Goal: Task Accomplishment & Management: Complete application form

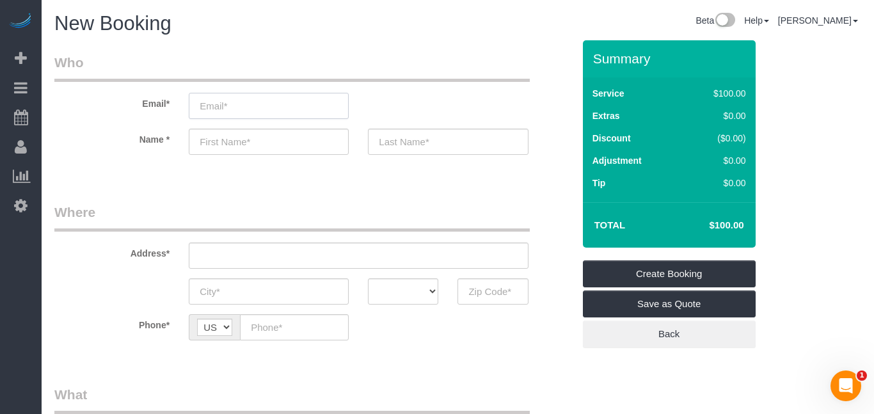
click at [239, 107] on input "email" at bounding box center [269, 106] width 160 height 26
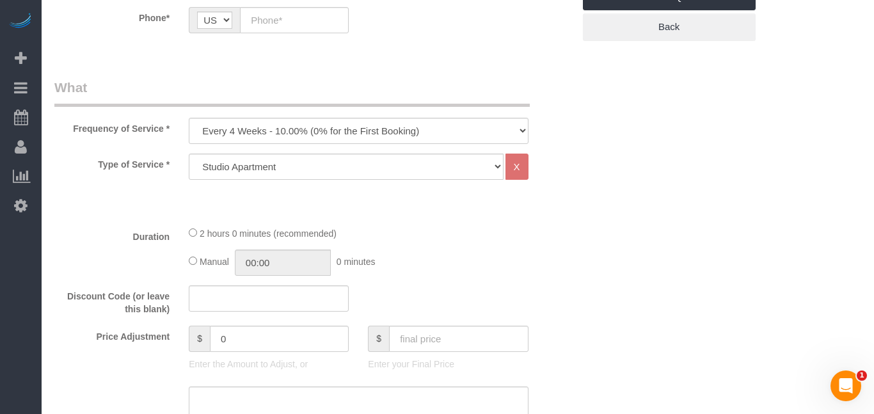
scroll to position [270, 0]
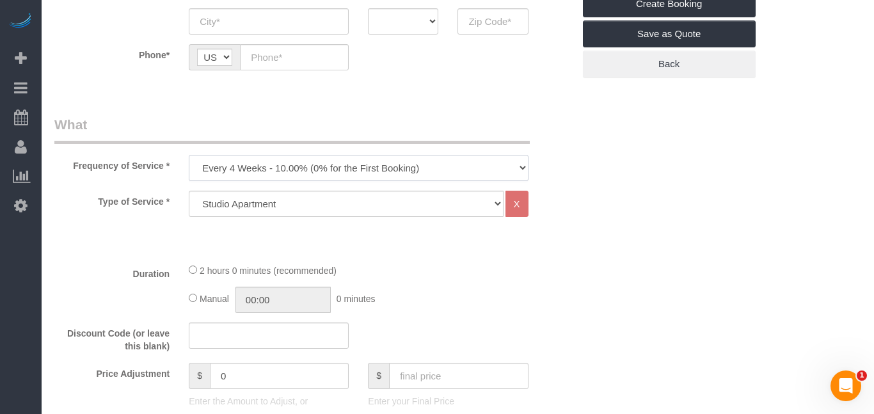
click at [483, 176] on select "Every 6 Weeks (0% for the First Booking) One Time Every 8 Weeks (0% for the Fir…" at bounding box center [358, 168] width 339 height 26
select select "object:852"
click at [189, 155] on select "Every 6 Weeks (0% for the First Booking) One Time Every 8 Weeks (0% for the Fir…" at bounding box center [358, 168] width 339 height 26
click at [344, 207] on select "Studio Apartment 1 Bedroom Home 2 Bedroom Home 3 Bedroom Home 4 Bedroom Home 5 …" at bounding box center [346, 204] width 314 height 26
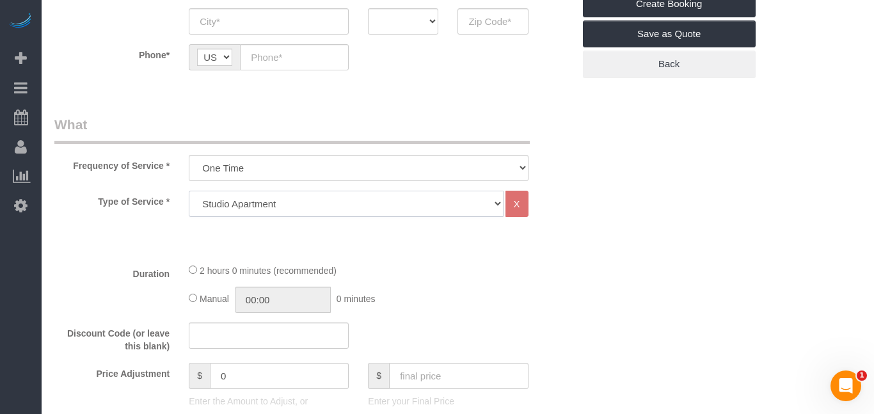
click at [344, 207] on select "Studio Apartment 1 Bedroom Home 2 Bedroom Home 3 Bedroom Home 4 Bedroom Home 5 …" at bounding box center [346, 204] width 314 height 26
select select "19"
click at [189, 191] on select "Studio Apartment 1 Bedroom Home 2 Bedroom Home 3 Bedroom Home 4 Bedroom Home 5 …" at bounding box center [346, 204] width 314 height 26
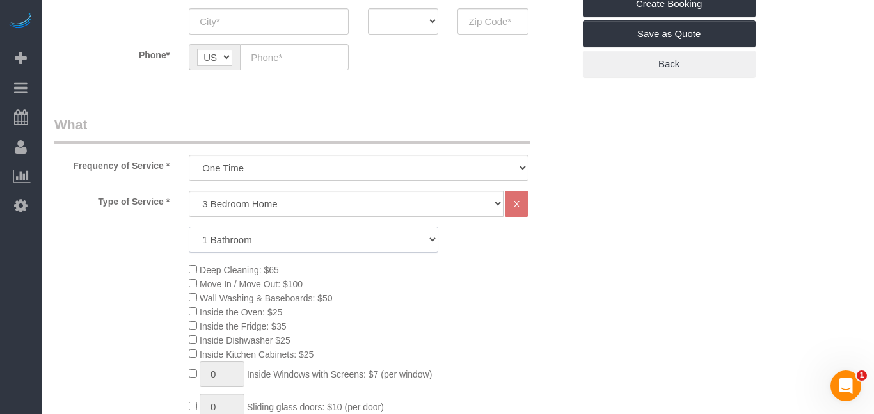
click at [345, 249] on select "1 Bathroom 2 Bathrooms 3 Bathrooms 4 Bathrooms 5 Bathrooms 6 Bathrooms" at bounding box center [313, 239] width 249 height 26
select select "2"
click at [189, 226] on select "1 Bathroom 2 Bathrooms 3 Bathrooms 4 Bathrooms 5 Bathrooms 6 Bathrooms" at bounding box center [313, 239] width 249 height 26
drag, startPoint x: 873, startPoint y: 257, endPoint x: 873, endPoint y: 219, distance: 38.4
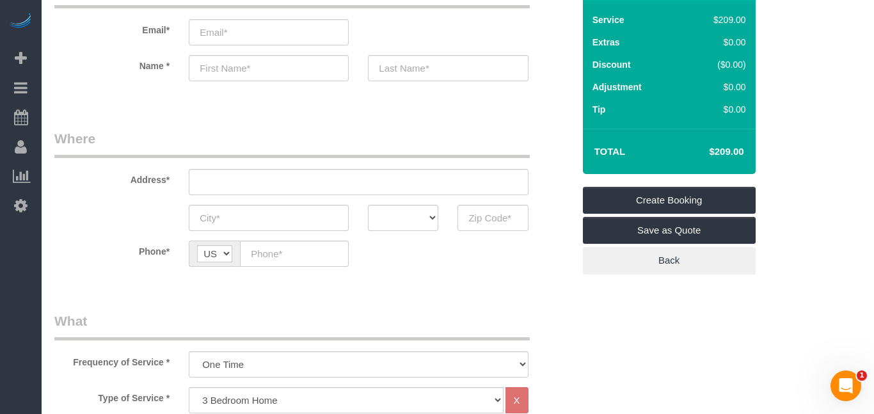
scroll to position [70, 0]
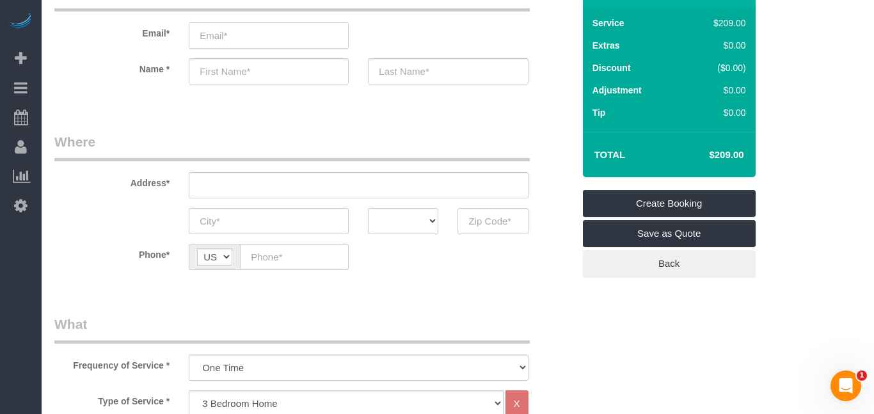
click at [290, 40] on input "email" at bounding box center [269, 35] width 160 height 26
type input "[EMAIL_ADDRESS][DOMAIN_NAME]"
type input "[PERSON_NAME]"
click at [217, 176] on input "text" at bounding box center [358, 185] width 339 height 26
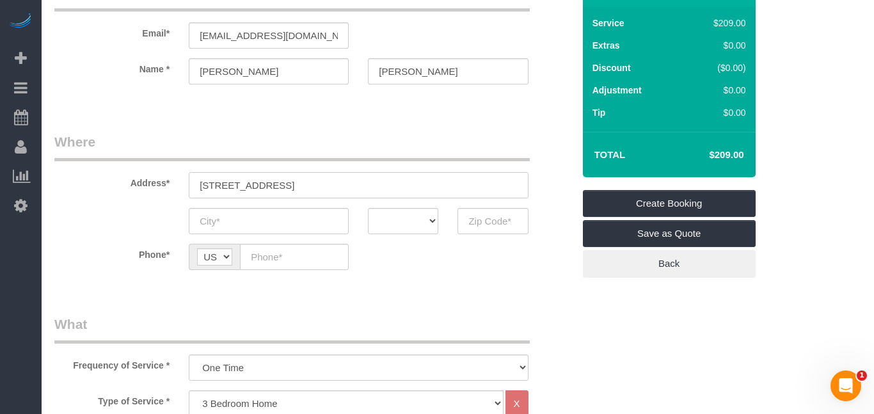
type input "[STREET_ADDRESS]"
click at [231, 224] on input "text" at bounding box center [269, 221] width 160 height 26
type input "s"
type input "Story City"
click at [395, 215] on select "AK AL AR AZ CA CO CT DC DE [GEOGRAPHIC_DATA] [GEOGRAPHIC_DATA] HI IA ID IL IN K…" at bounding box center [403, 221] width 70 height 26
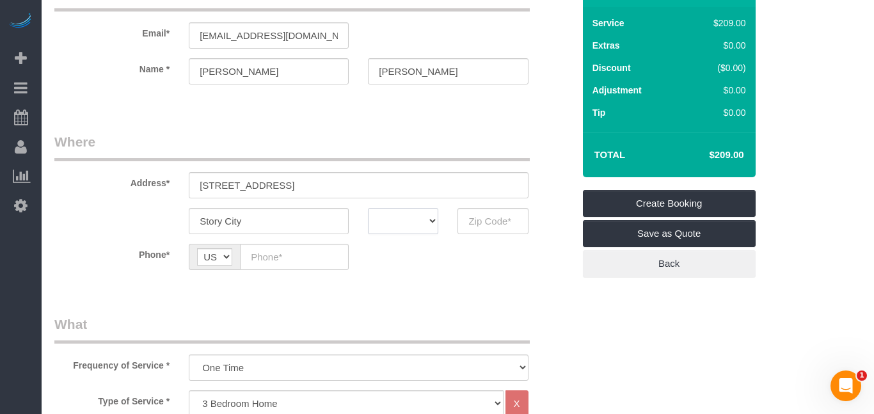
select select "IA"
click at [368, 208] on select "AK AL AR AZ CA CO CT DC DE [GEOGRAPHIC_DATA] [GEOGRAPHIC_DATA] HI IA ID IL IN K…" at bounding box center [403, 221] width 70 height 26
click at [392, 196] on input "[STREET_ADDRESS]" at bounding box center [358, 185] width 339 height 26
type input "[STREET_ADDRESS]"
click at [476, 226] on input "text" at bounding box center [492, 221] width 70 height 26
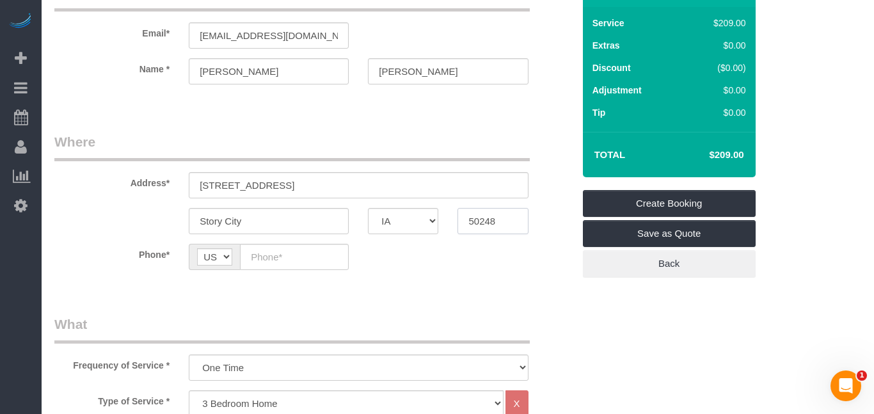
type input "50248"
click at [302, 249] on input "text" at bounding box center [294, 257] width 109 height 26
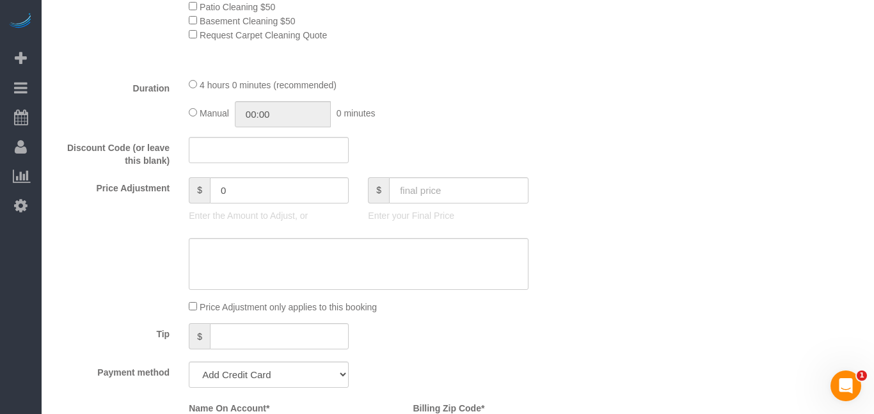
scroll to position [776, 0]
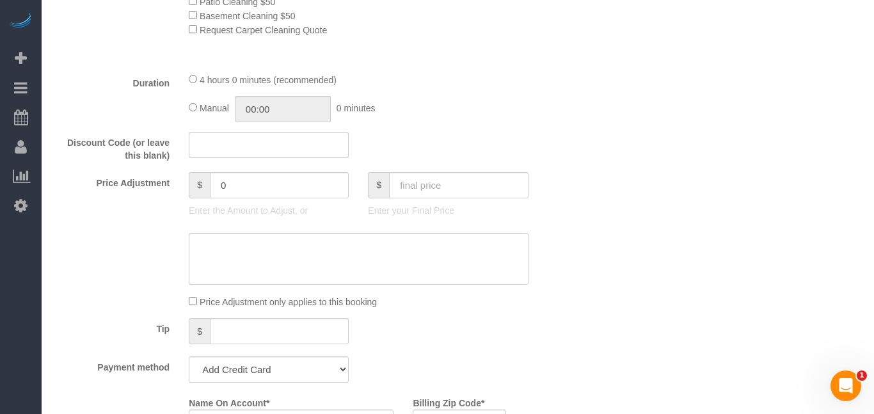
type input "[PHONE_NUMBER]"
click at [519, 187] on input "text" at bounding box center [458, 185] width 139 height 26
type input "252"
type input "43"
click at [332, 375] on select "Add Credit Card Cash Check Paypal" at bounding box center [269, 369] width 160 height 26
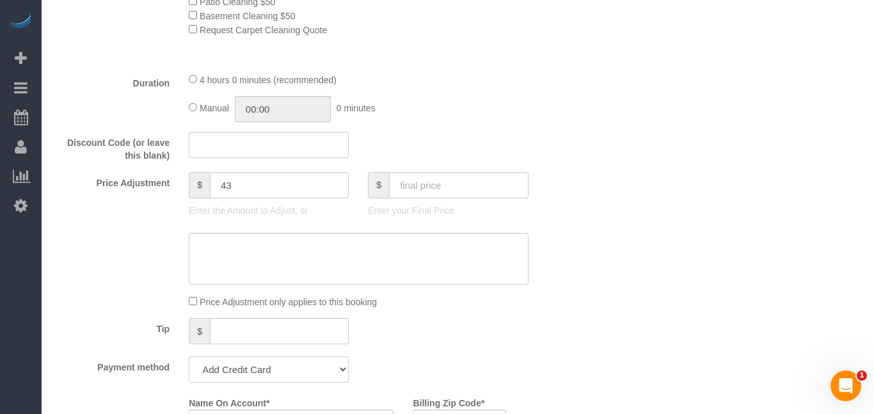
select select "string:paypal"
click at [189, 356] on select "Add Credit Card Cash Check Paypal" at bounding box center [269, 369] width 160 height 26
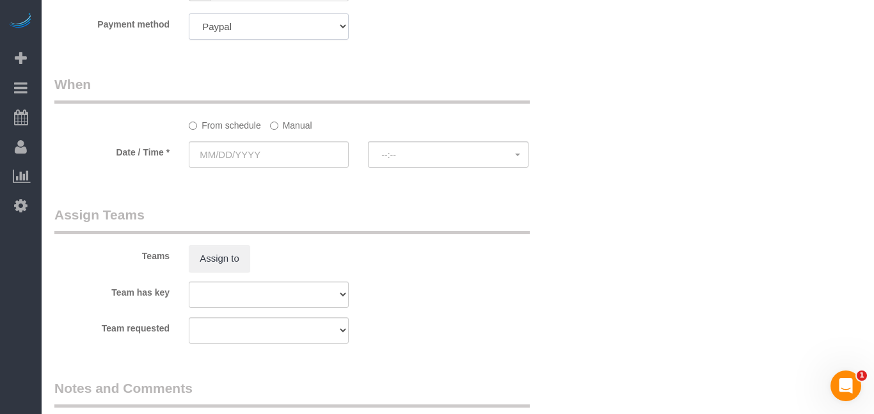
scroll to position [1123, 0]
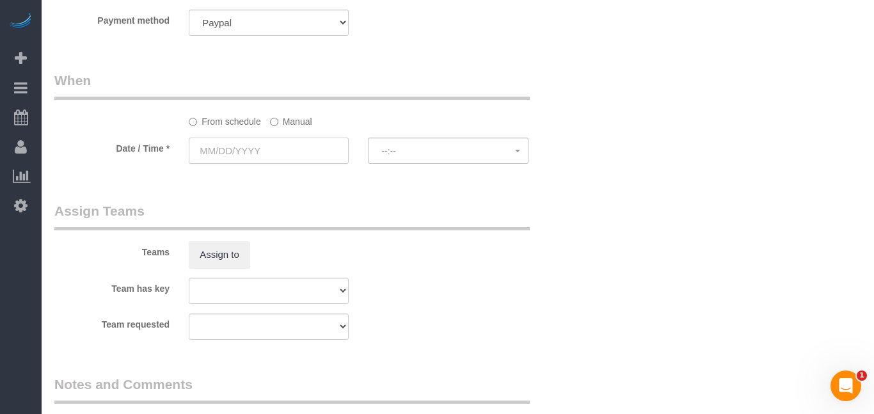
click at [242, 153] on input "text" at bounding box center [269, 150] width 160 height 26
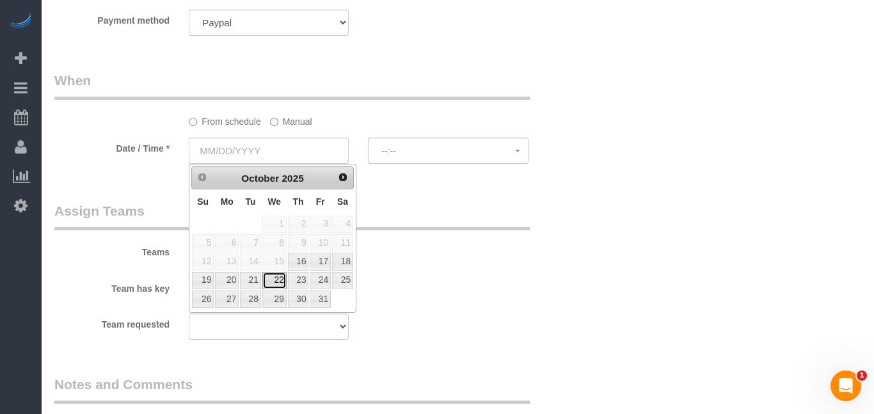
click at [279, 278] on link "22" at bounding box center [274, 280] width 24 height 17
type input "[DATE]"
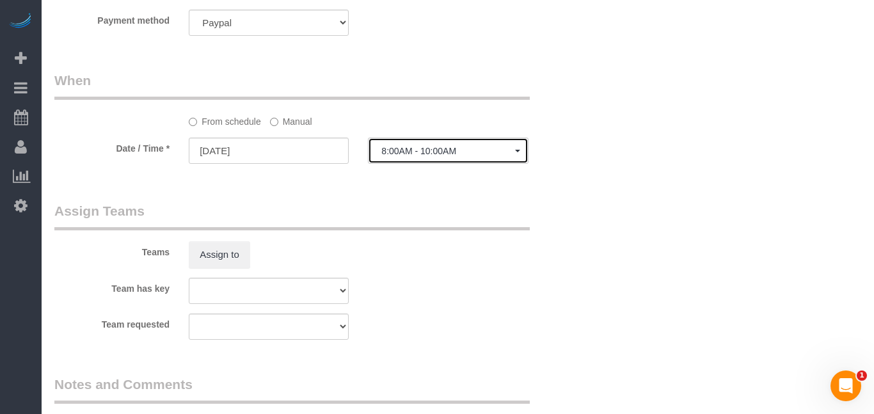
click at [424, 154] on span "8:00AM - 10:00AM" at bounding box center [447, 151] width 133 height 10
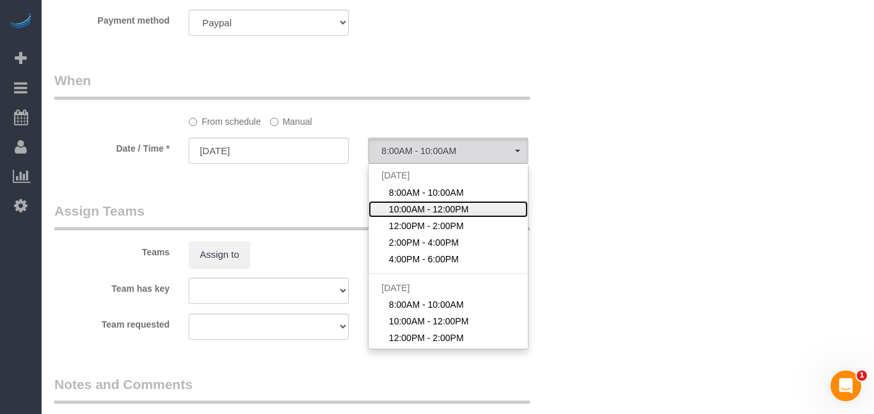
click at [408, 209] on span "10:00AM - 12:00PM" at bounding box center [429, 209] width 80 height 13
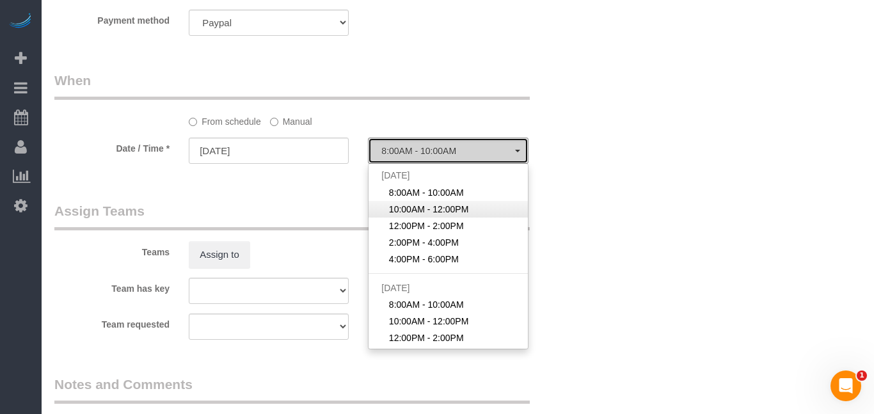
select select "spot2"
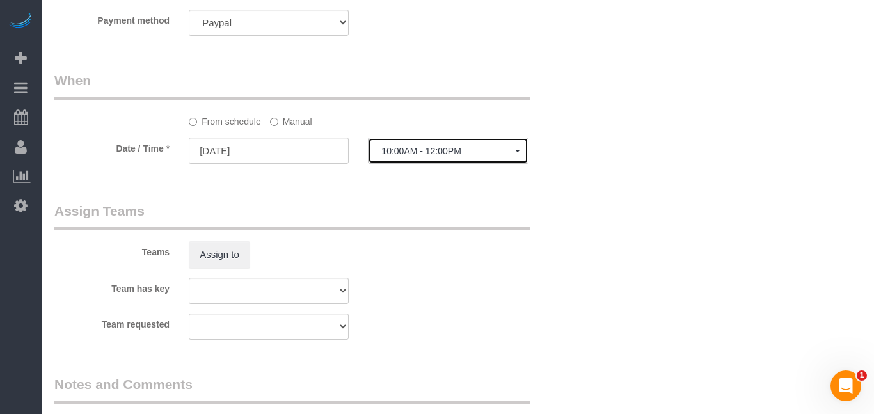
click at [428, 145] on button "10:00AM - 12:00PM" at bounding box center [448, 150] width 160 height 26
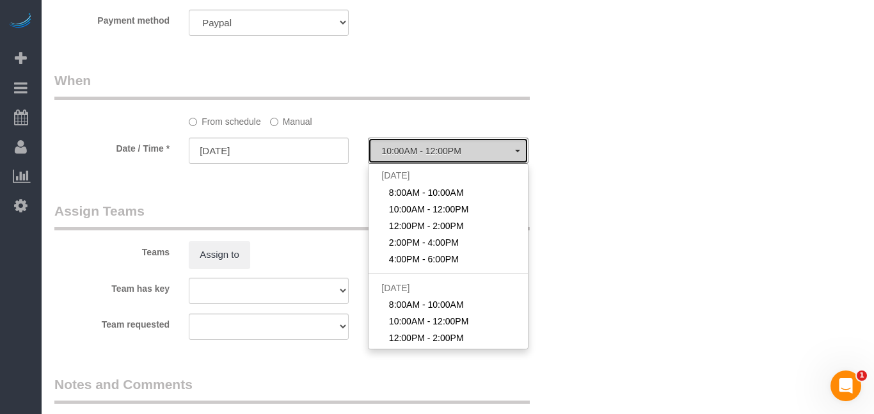
click at [428, 145] on button "10:00AM - 12:00PM" at bounding box center [448, 150] width 160 height 26
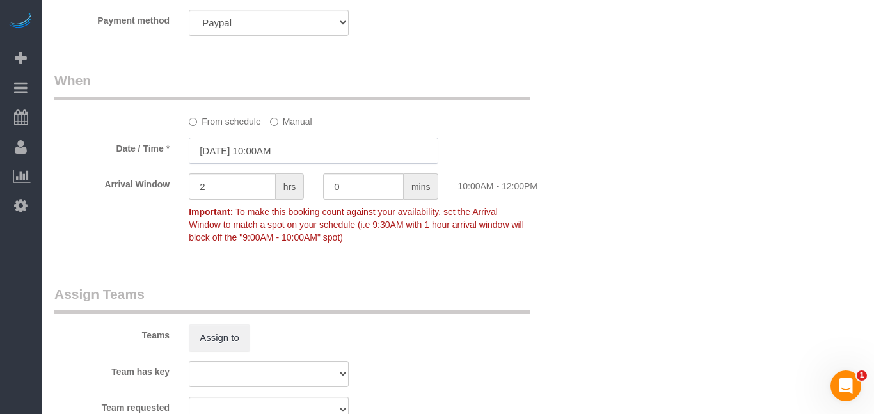
click at [256, 156] on input "[DATE] 10:00AM" at bounding box center [313, 150] width 249 height 26
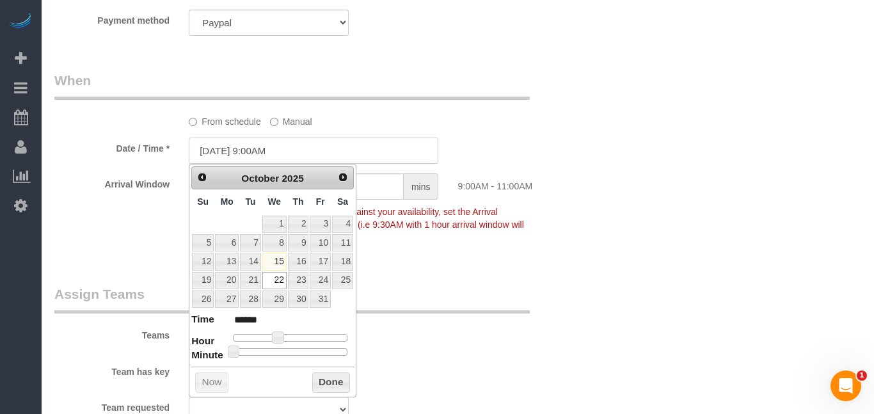
type input "[DATE] 9:00AM"
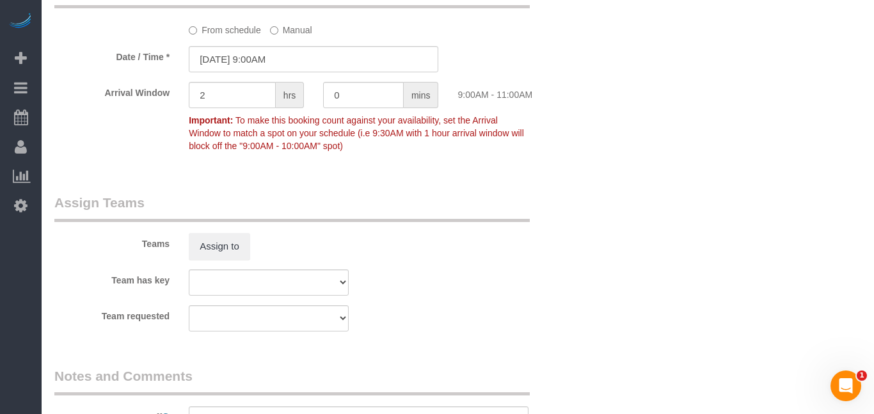
scroll to position [1216, 0]
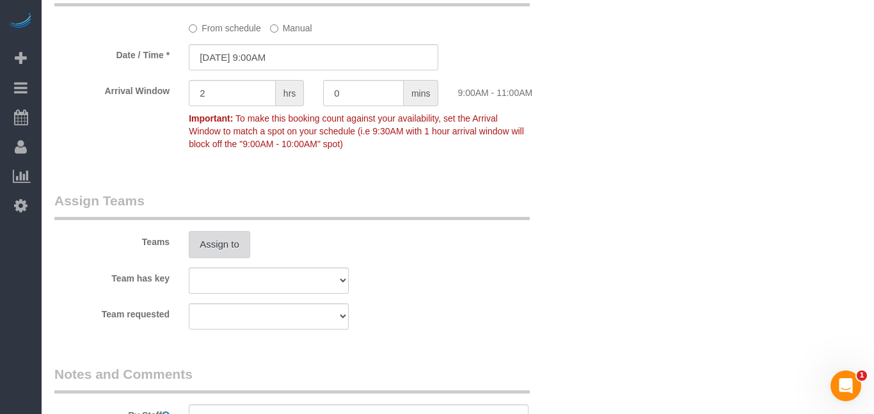
click at [192, 236] on button "Assign to" at bounding box center [219, 244] width 61 height 27
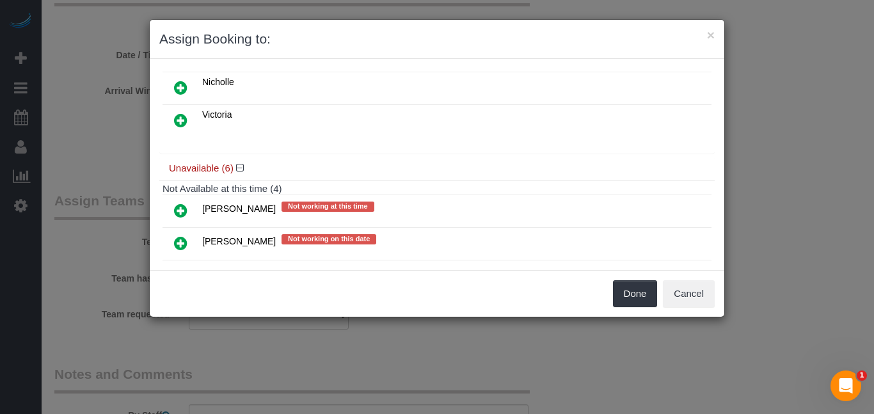
scroll to position [131, 0]
click at [76, 170] on div "× Assign Booking to: Assigned (0) No Assigned Teams Available (4) [GEOGRAPHIC_D…" at bounding box center [437, 207] width 874 height 414
click at [710, 34] on button "×" at bounding box center [711, 34] width 8 height 13
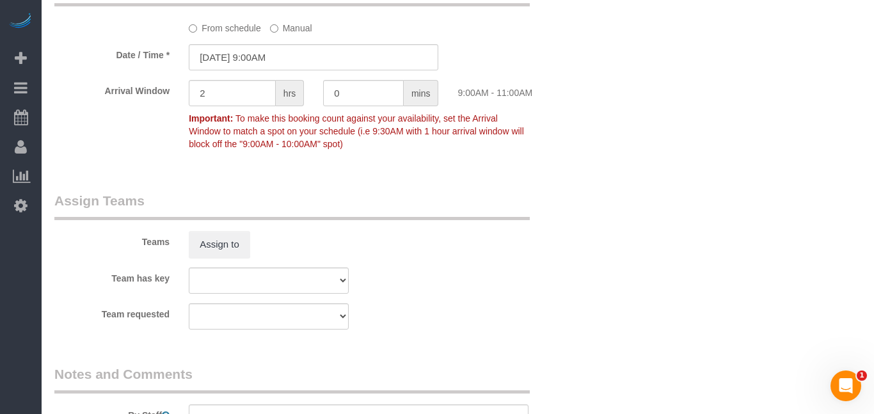
click at [514, 273] on div "Team has key Alexsa [GEOGRAPHIC_DATA] Audrianna [PERSON_NAME][GEOGRAPHIC_DATA] …" at bounding box center [314, 280] width 538 height 26
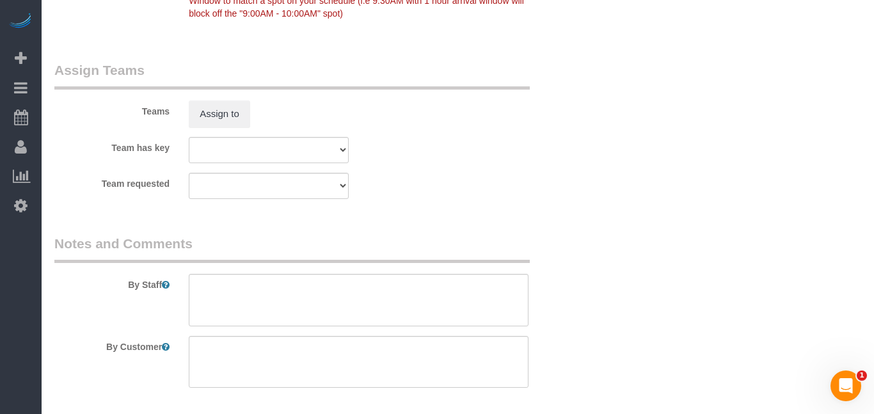
scroll to position [1400, 0]
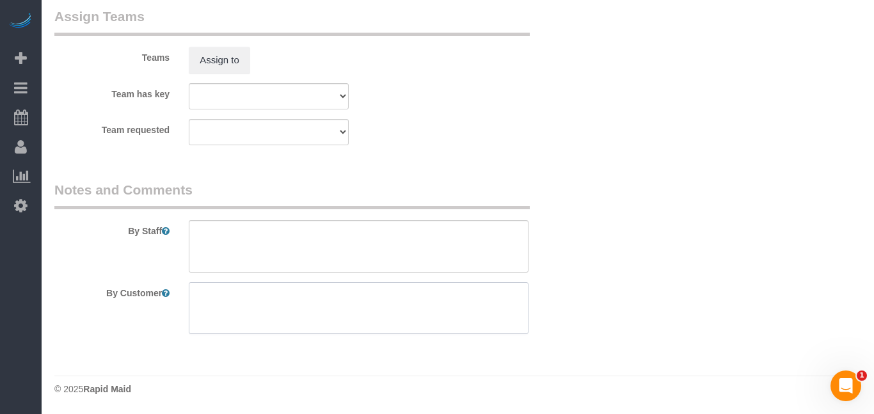
click at [368, 299] on textarea at bounding box center [358, 308] width 339 height 52
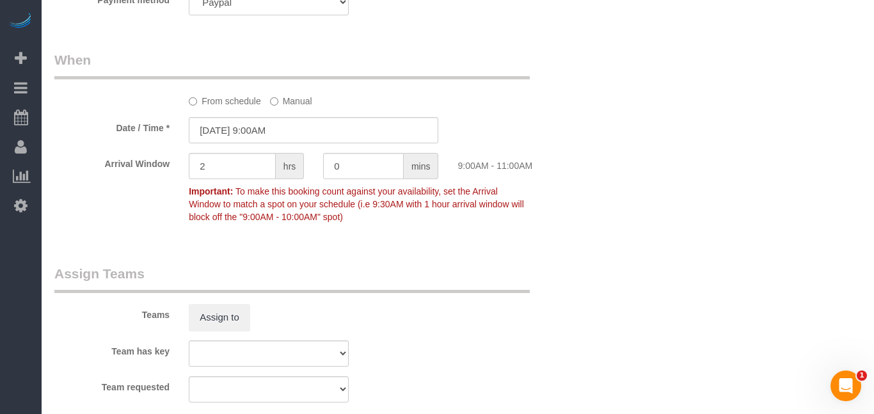
scroll to position [1143, 0]
type textarea "Door code:1004 Do regular clean, just remolded. Measure for carpet cleaning for…"
click at [253, 134] on input "[DATE] 9:00AM" at bounding box center [313, 131] width 249 height 26
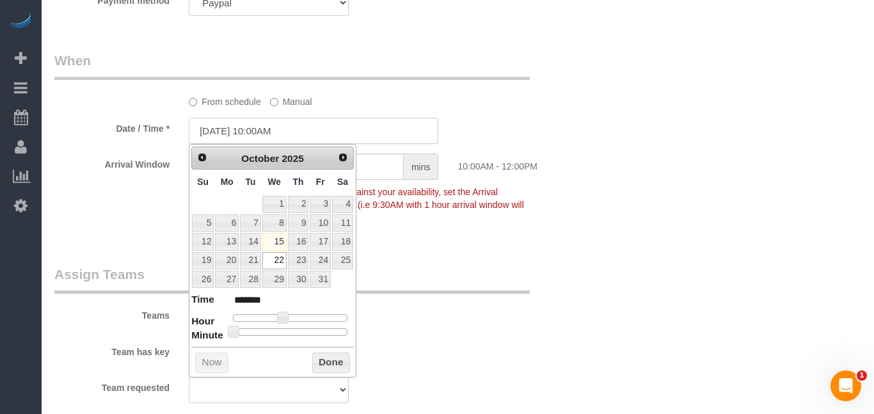
click at [267, 135] on input "[DATE] 10:00AM" at bounding box center [313, 131] width 249 height 26
type input "[DATE] 10:30AM"
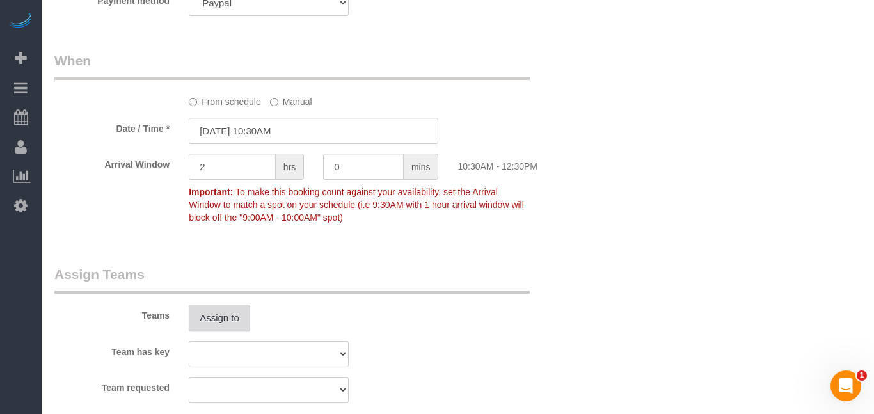
click at [220, 317] on button "Assign to" at bounding box center [219, 317] width 61 height 27
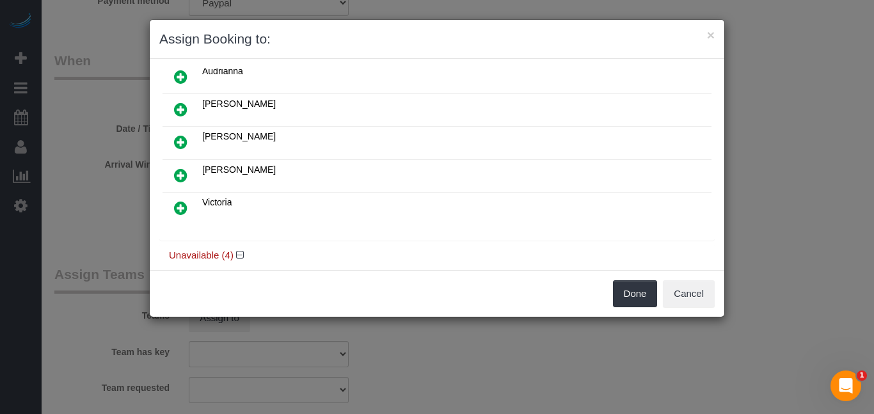
click at [177, 175] on icon at bounding box center [180, 175] width 13 height 15
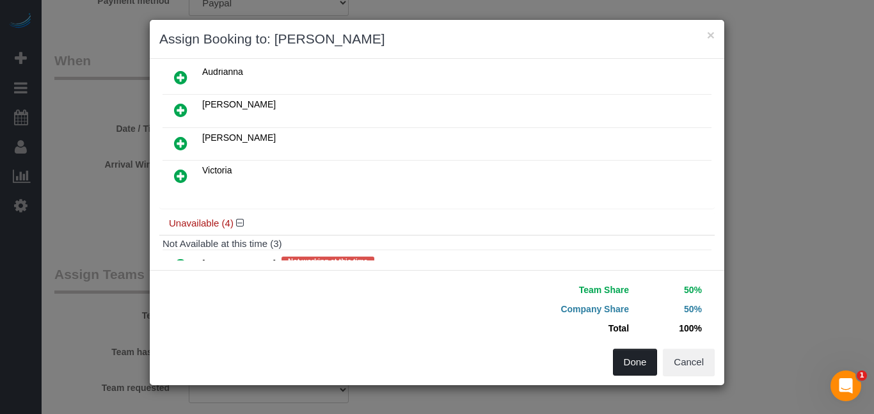
click at [625, 364] on button "Done" at bounding box center [635, 362] width 45 height 27
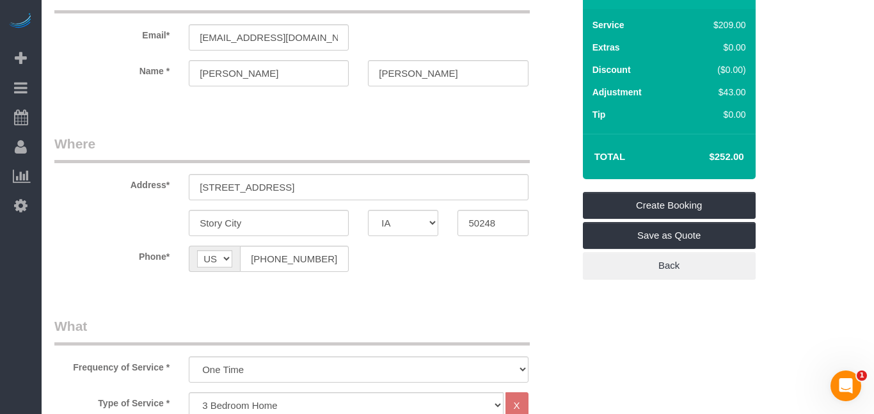
scroll to position [0, 0]
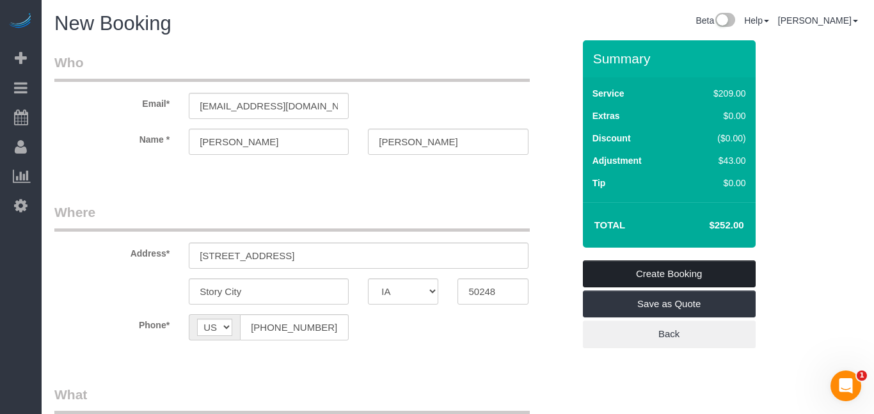
click at [655, 273] on link "Create Booking" at bounding box center [669, 273] width 173 height 27
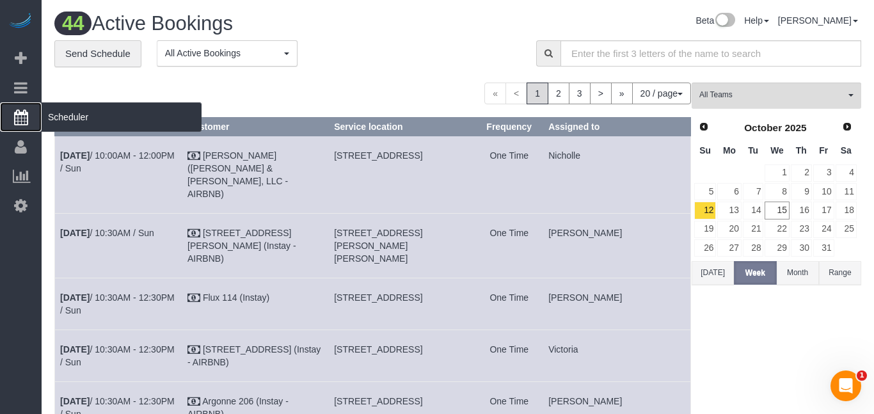
click at [17, 118] on icon at bounding box center [21, 116] width 14 height 15
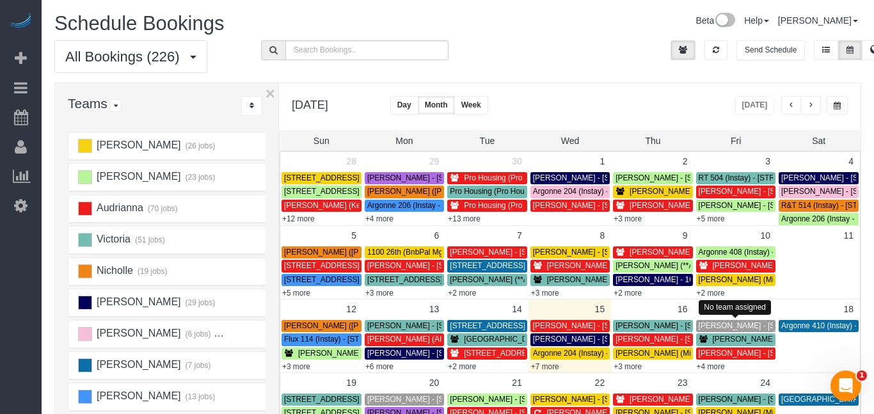
click at [715, 327] on span "[PERSON_NAME] - [STREET_ADDRESS][PERSON_NAME]" at bounding box center [801, 325] width 207 height 9
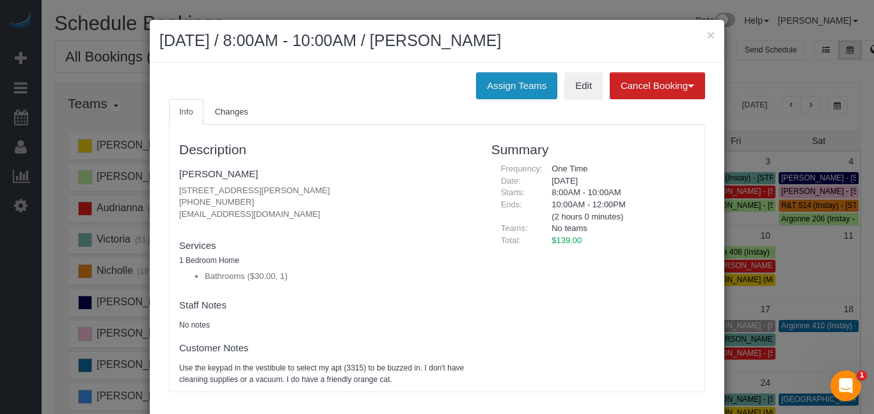
click at [535, 82] on button "Assign Teams" at bounding box center [516, 85] width 81 height 27
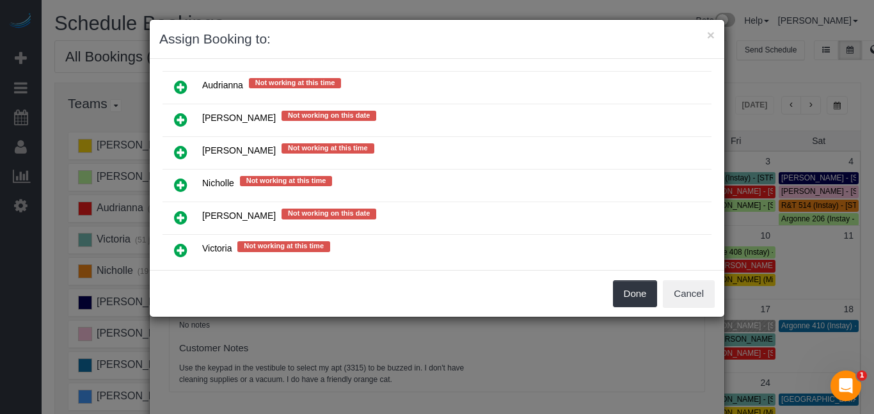
scroll to position [283, 0]
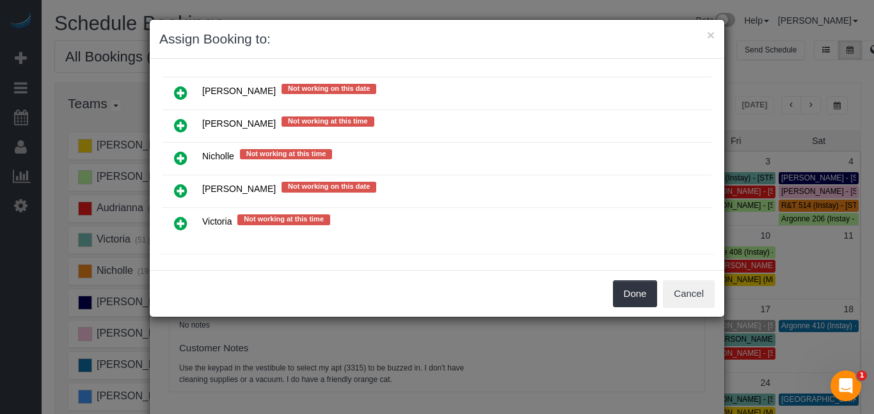
click at [181, 123] on icon at bounding box center [180, 125] width 13 height 15
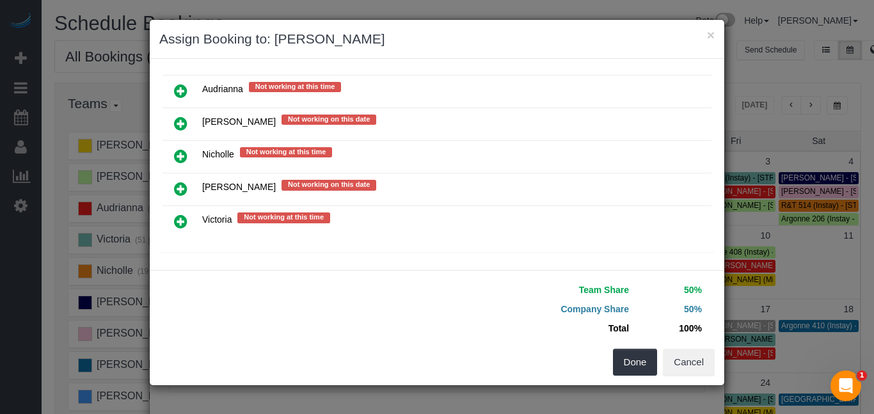
scroll to position [281, 0]
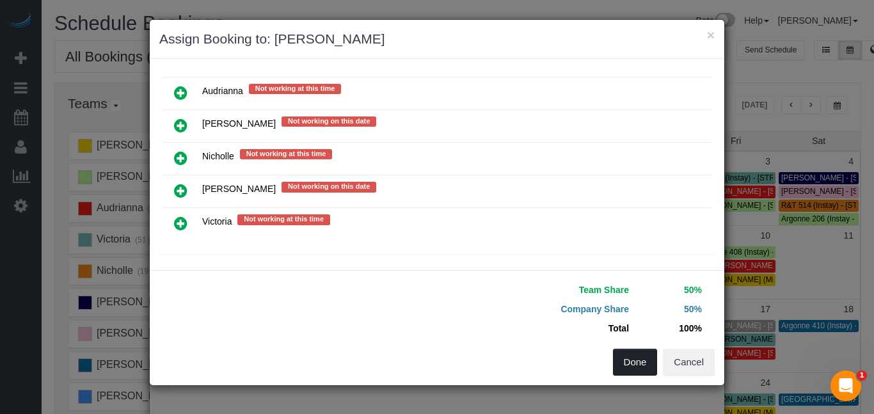
click at [643, 361] on button "Done" at bounding box center [635, 362] width 45 height 27
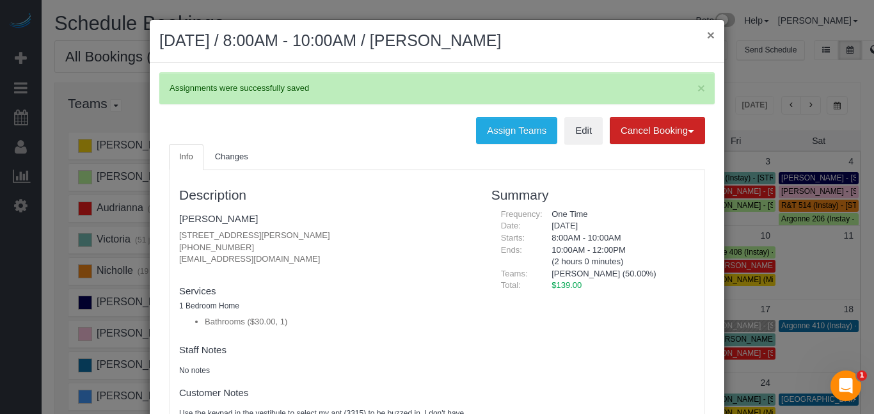
click at [709, 33] on button "×" at bounding box center [711, 34] width 8 height 13
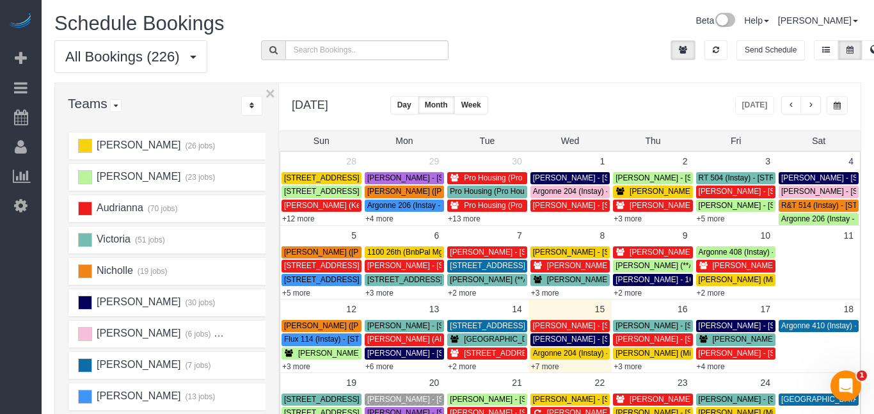
click at [575, 90] on div "[DATE] [DATE] Day Month Week Normal Vertical Horizontal" at bounding box center [569, 106] width 581 height 47
click at [554, 368] on link "+7 more" at bounding box center [545, 366] width 28 height 9
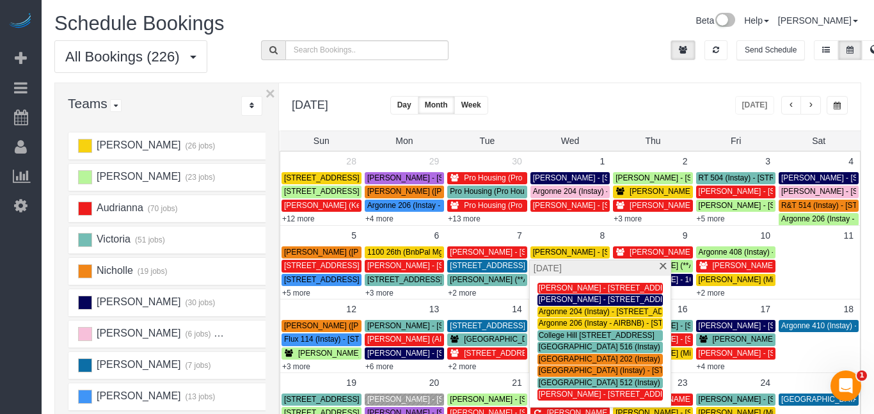
click at [585, 10] on div "Schedule Bookings Beta Help Help Docs Take a Tour Contact Support [PERSON_NAME]…" at bounding box center [458, 349] width 832 height 698
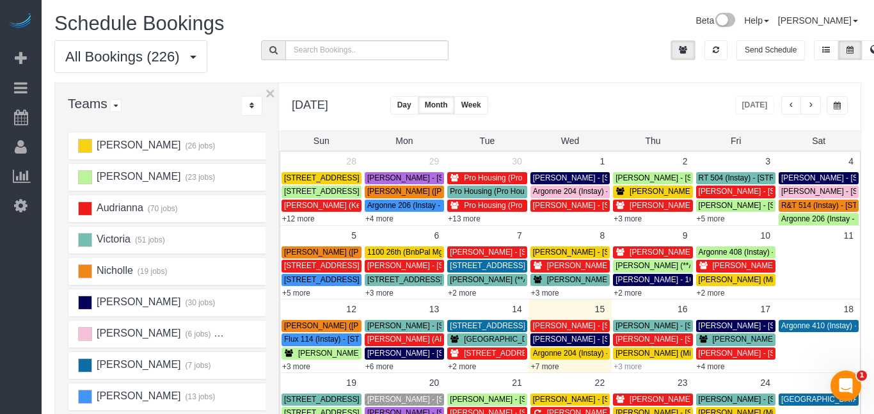
click at [632, 368] on link "+3 more" at bounding box center [627, 366] width 28 height 9
click at [546, 64] on div "All Bookings (226) All Bookings Unassigned Bookings Recurring Bookings New Cust…" at bounding box center [458, 61] width 826 height 42
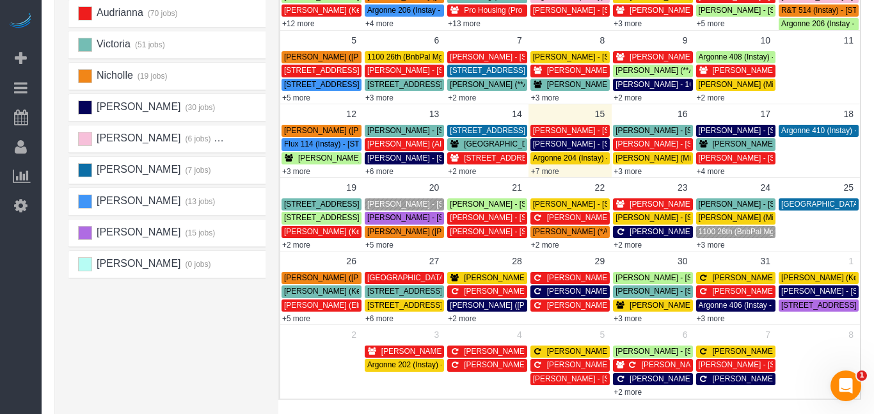
scroll to position [196, 0]
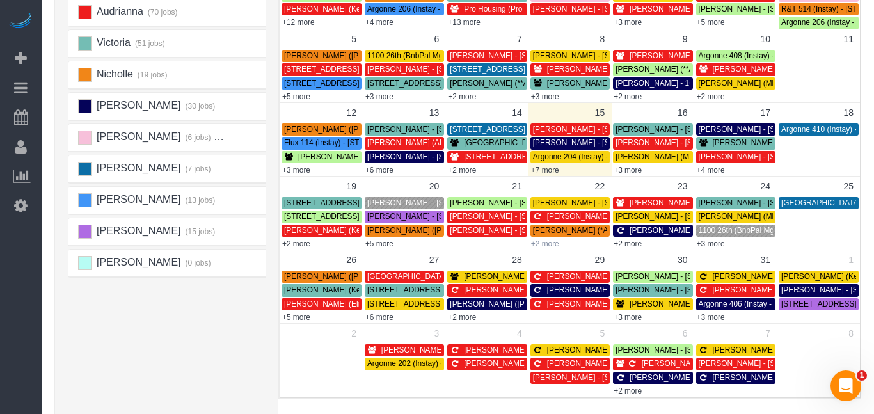
click at [551, 244] on link "+2 more" at bounding box center [545, 243] width 28 height 9
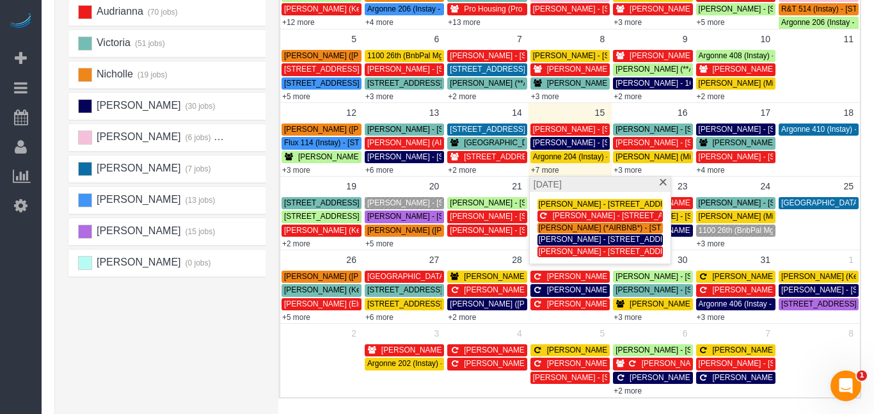
click at [153, 359] on div "[PERSON_NAME] (26 jobs) [PERSON_NAME] (23 jobs) Audrianna (70 jobs) [GEOGRAPHIC…" at bounding box center [170, 188] width 205 height 512
